Goal: Complete application form

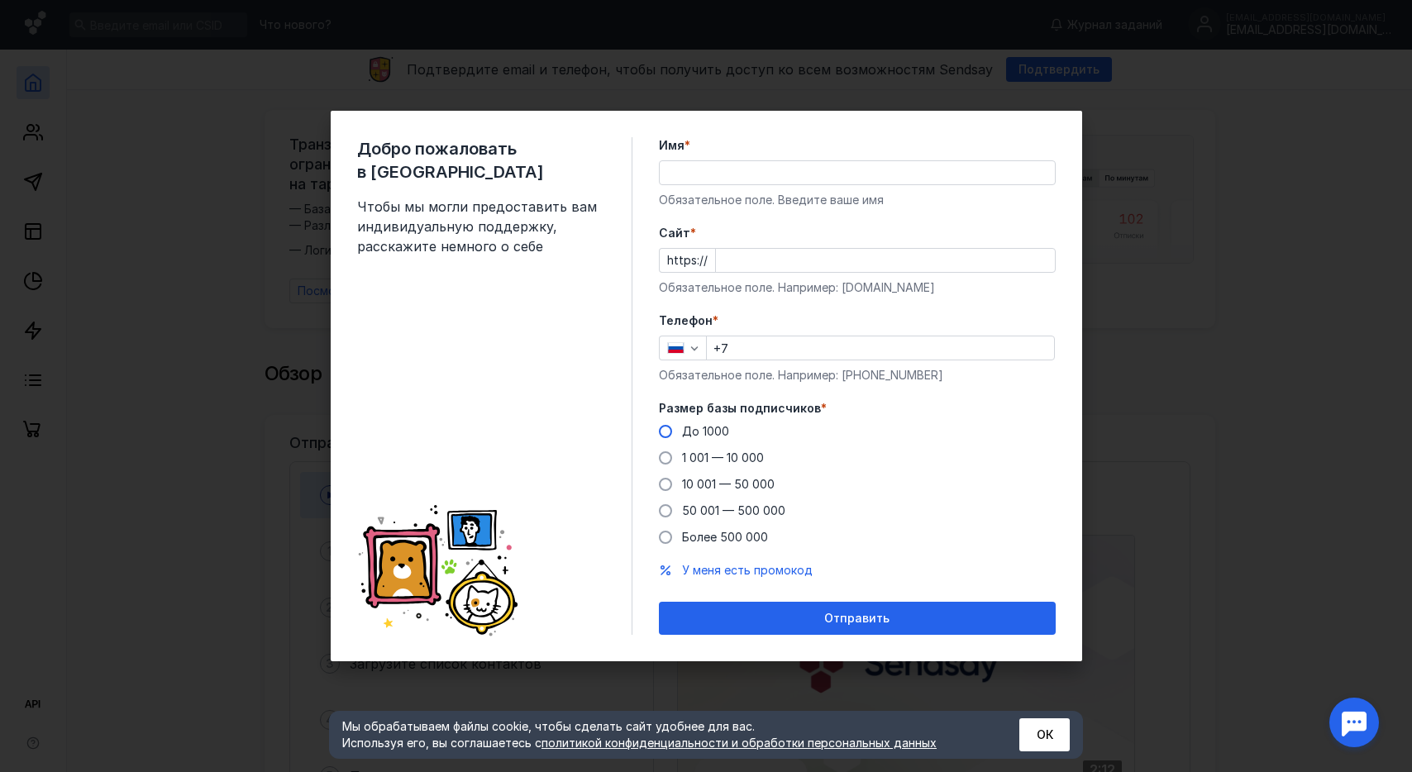
click at [719, 437] on span "До 1000" at bounding box center [705, 431] width 47 height 14
click at [0, 0] on input "До 1000" at bounding box center [0, 0] width 0 height 0
click at [730, 265] on input "Cайт *" at bounding box center [885, 260] width 339 height 23
click at [1244, 404] on div "Добро пожаловать в Sendsay Чтобы мы могли предоставить вам индивидуальную подде…" at bounding box center [706, 386] width 1412 height 772
click at [1159, 209] on div "Добро пожаловать в Sendsay Чтобы мы могли предоставить вам индивидуальную подде…" at bounding box center [706, 386] width 1412 height 772
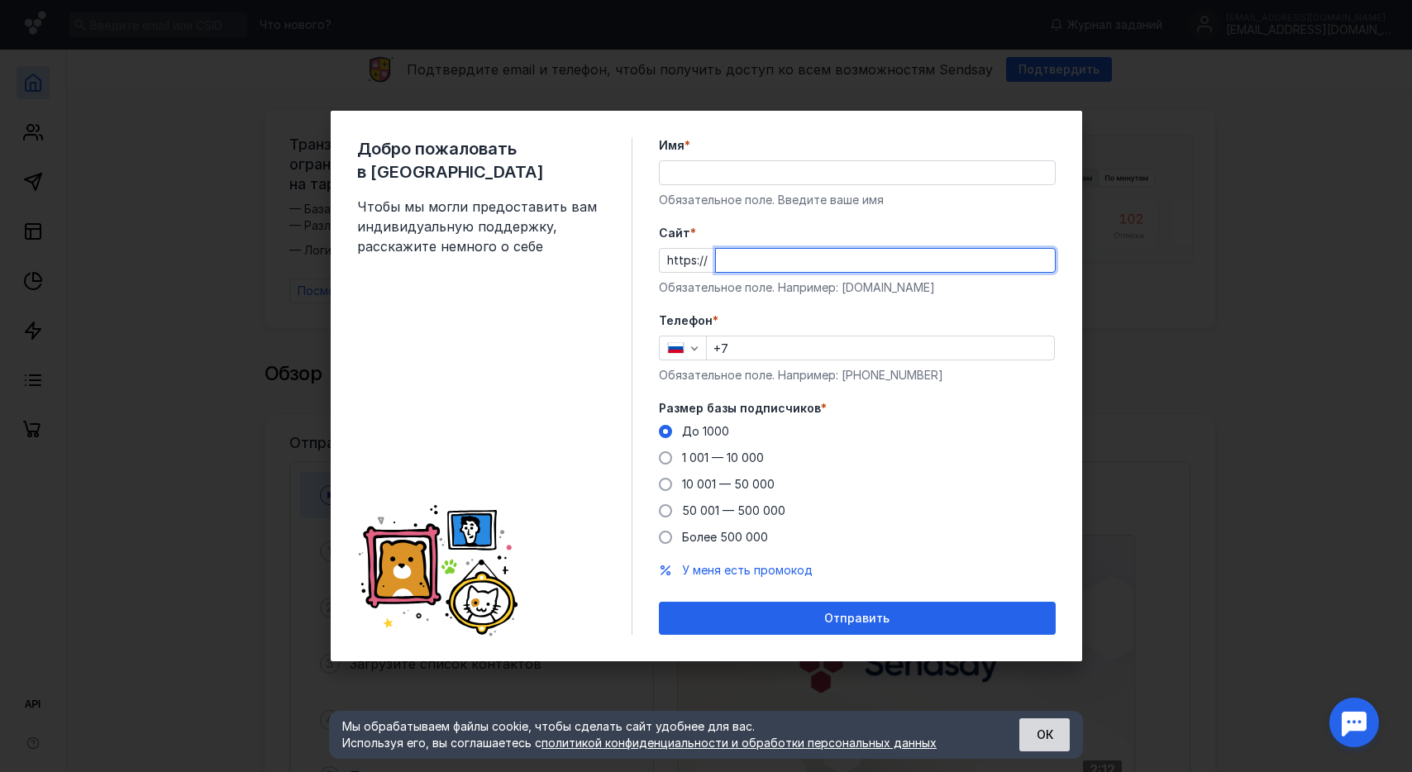
click at [1029, 724] on button "ОК" at bounding box center [1044, 734] width 50 height 33
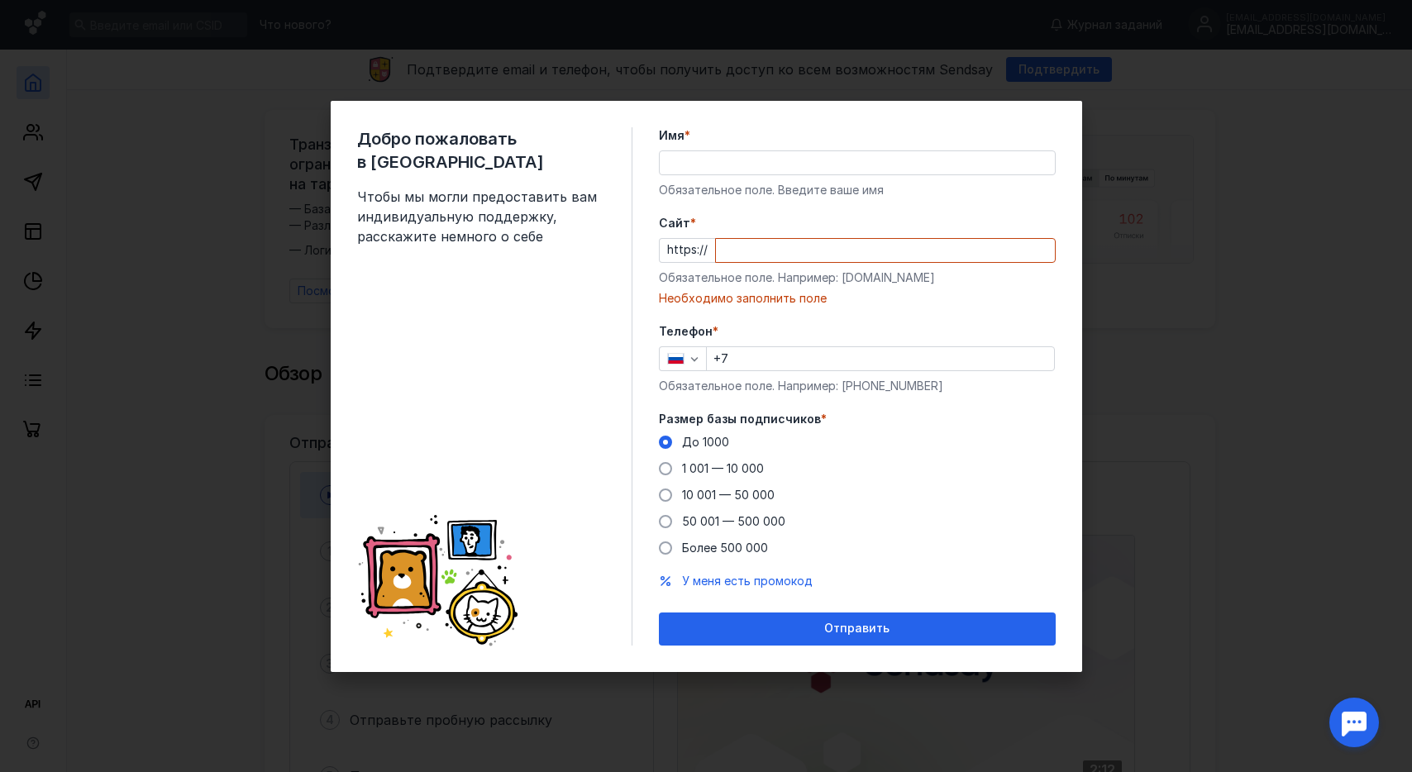
click at [847, 131] on label "Имя *" at bounding box center [857, 135] width 397 height 17
click at [847, 151] on input "Имя *" at bounding box center [857, 162] width 395 height 23
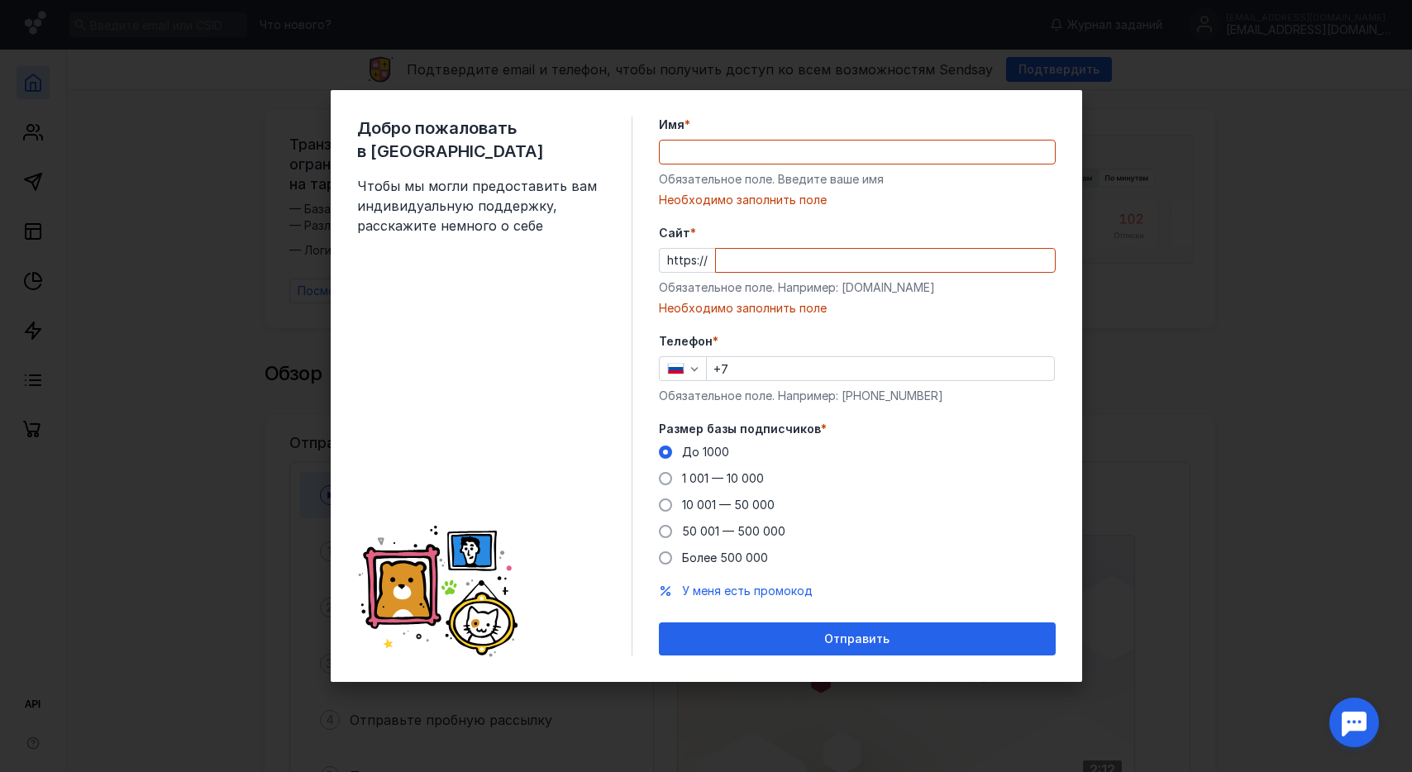
click at [837, 189] on div "Имя * Обязательное поле. Введите ваше имя [PERSON_NAME] заполнить поле" at bounding box center [857, 163] width 397 height 92
click at [836, 150] on input "Имя *" at bounding box center [857, 152] width 395 height 23
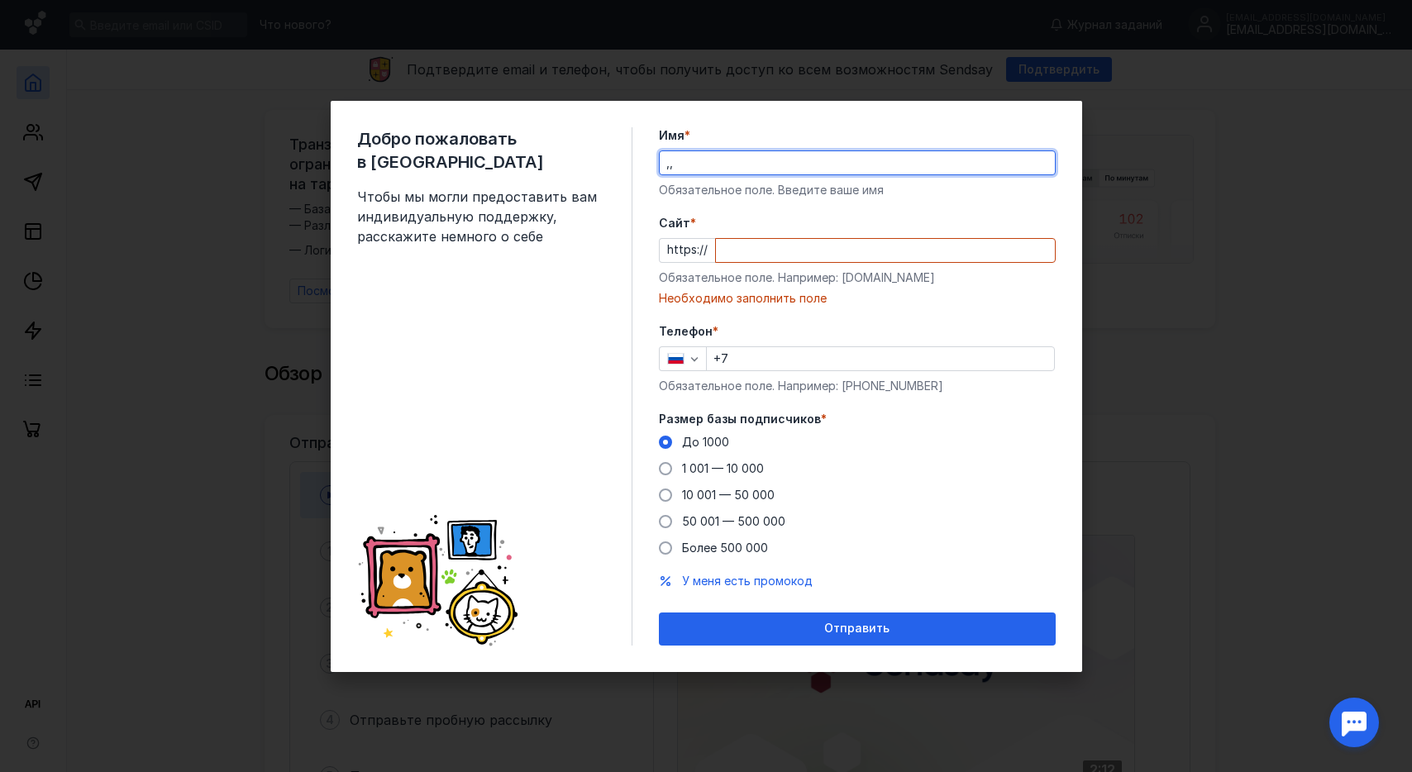
type input ",,"
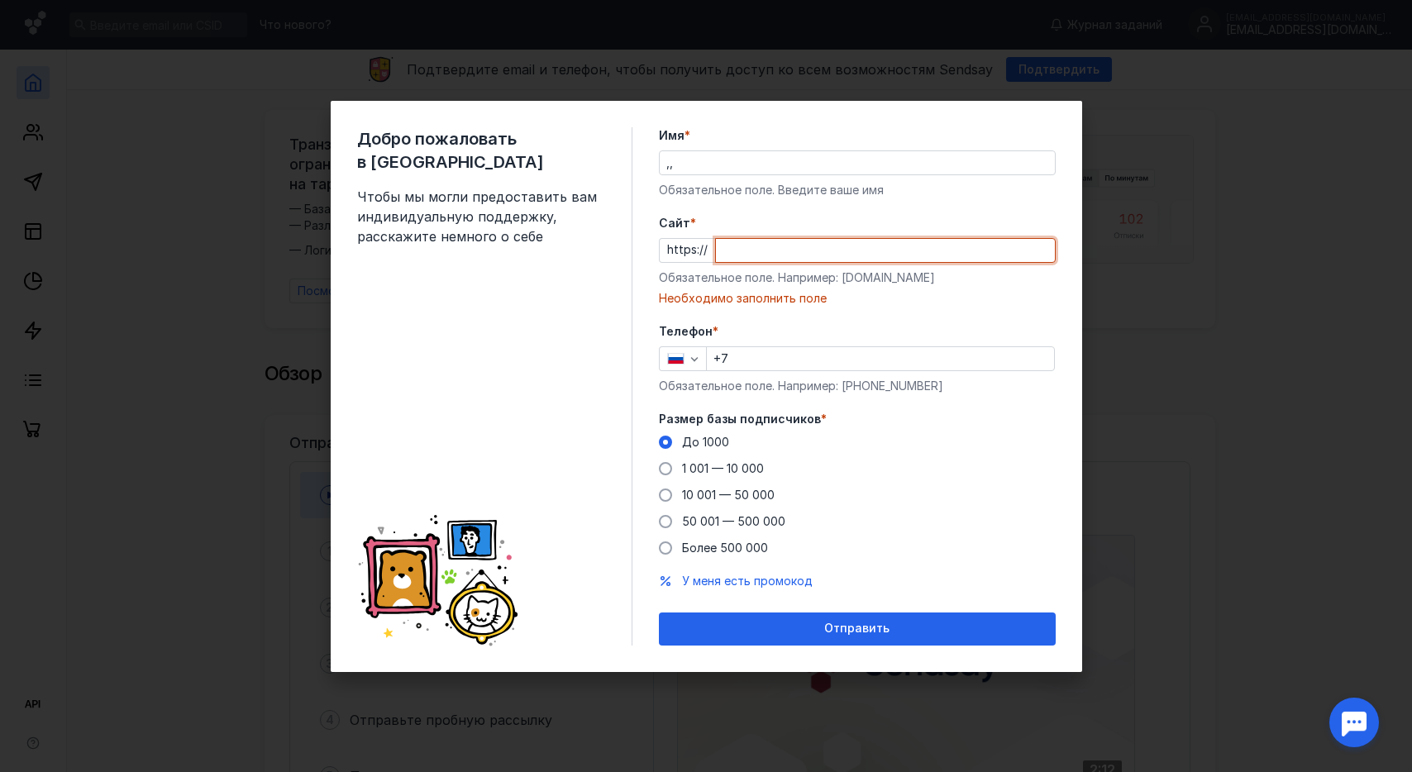
click at [798, 246] on input "Cайт *" at bounding box center [885, 250] width 339 height 23
click at [670, 86] on div "Добро пожаловать в Sendsay Чтобы мы могли предоставить вам индивидуальную подде…" at bounding box center [706, 386] width 1412 height 772
click at [991, 107] on div "Добро пожаловать в Sendsay Чтобы мы могли предоставить вам индивидуальную подде…" at bounding box center [706, 386] width 751 height 571
